Goal: Obtain resource: Obtain resource

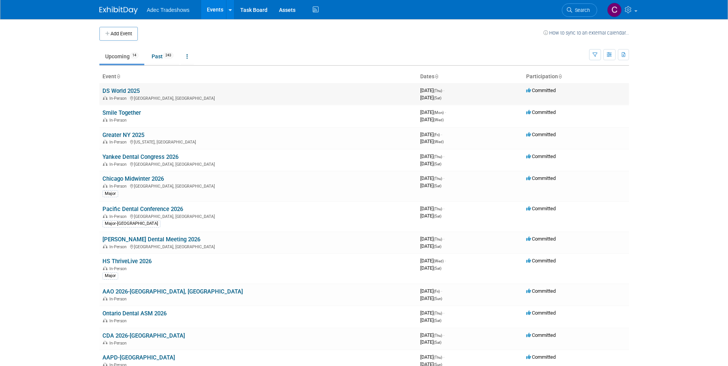
click at [119, 94] on link "DS World 2025" at bounding box center [120, 90] width 37 height 7
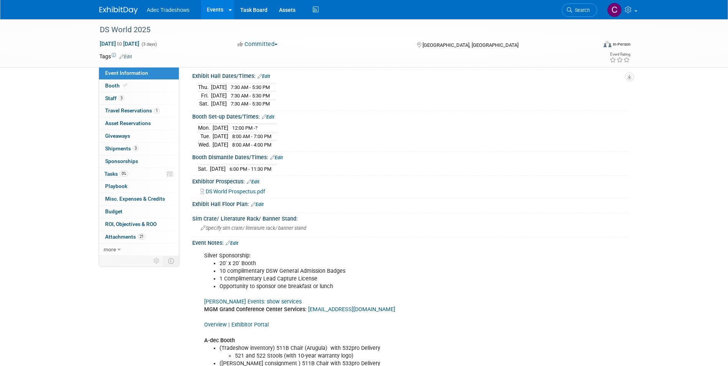
scroll to position [153, 0]
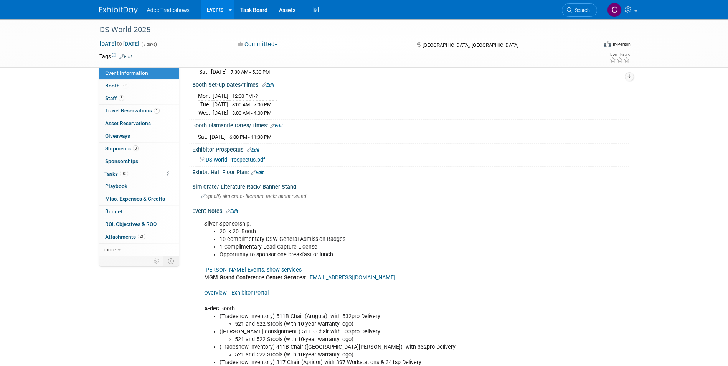
click at [249, 294] on link "Overview | Exhibitor Portal" at bounding box center [236, 293] width 64 height 7
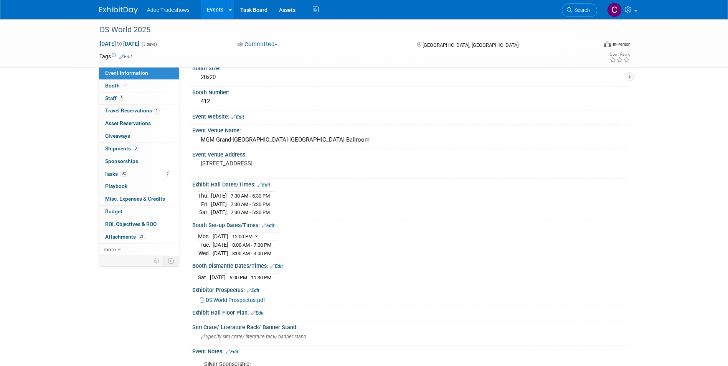
scroll to position [0, 0]
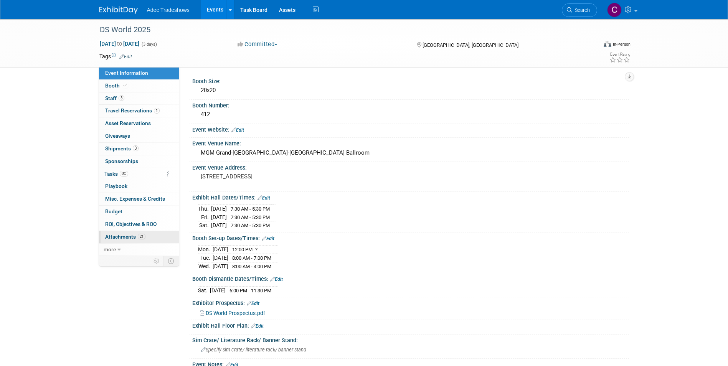
click at [131, 235] on span "Attachments 21" at bounding box center [125, 237] width 40 height 6
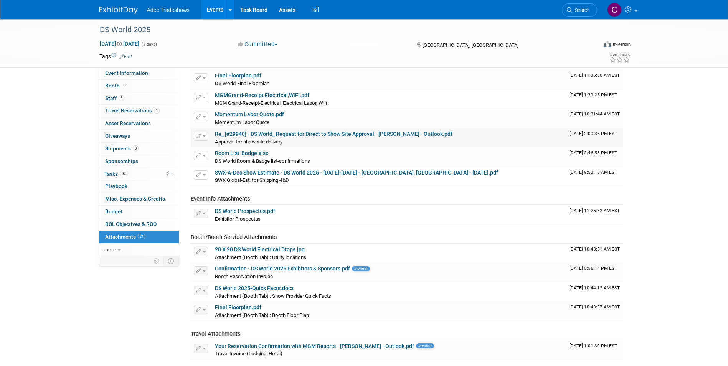
scroll to position [192, 0]
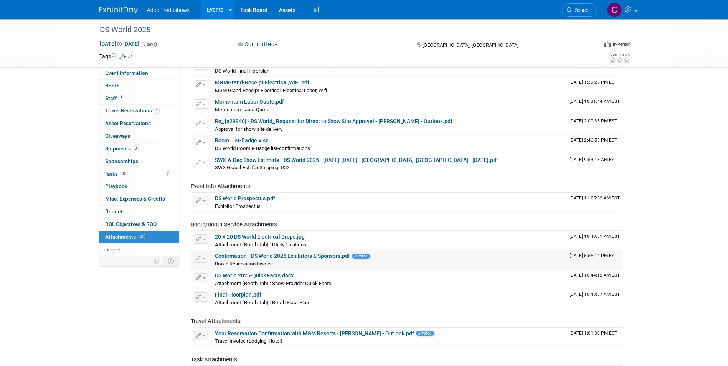
click at [278, 256] on link "Confirmation - DS World 2025 Exhibitors & Sponsors.pdf" at bounding box center [282, 256] width 135 height 6
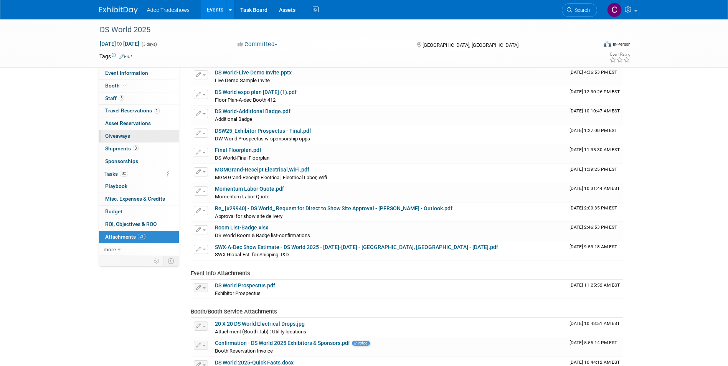
scroll to position [0, 0]
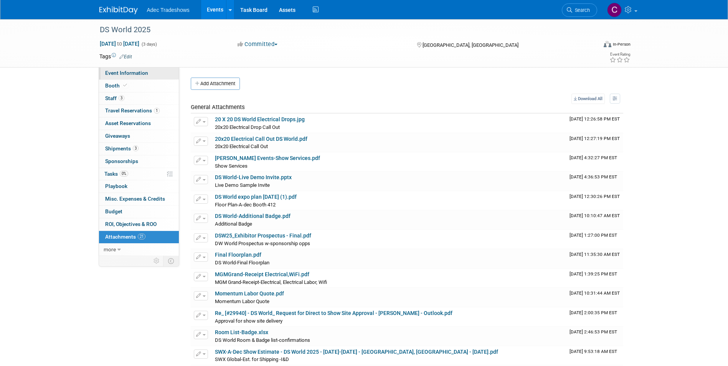
click at [129, 73] on span "Event Information" at bounding box center [126, 73] width 43 height 6
